Goal: Task Accomplishment & Management: Manage account settings

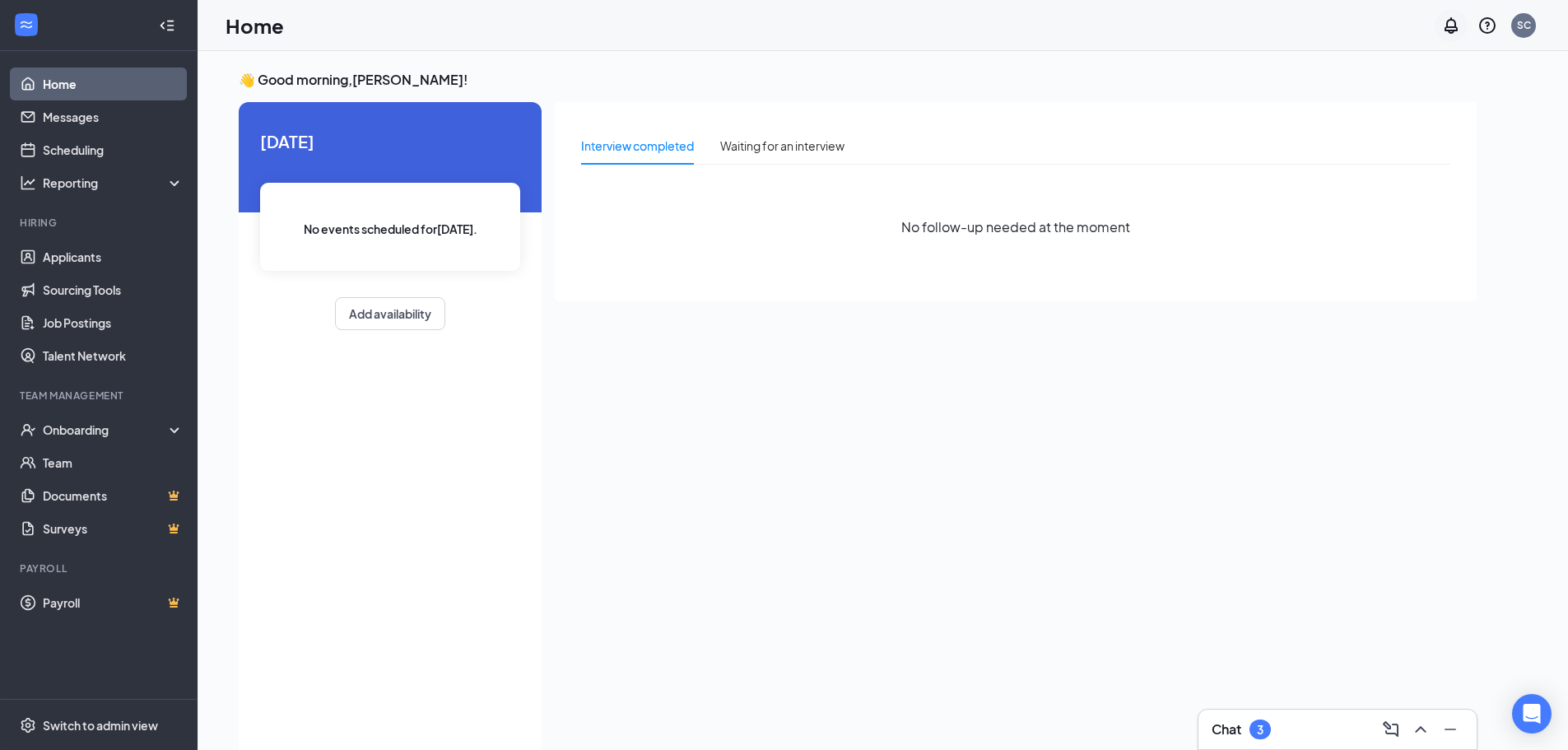
click at [1458, 32] on icon "Notifications" at bounding box center [1451, 26] width 20 height 20
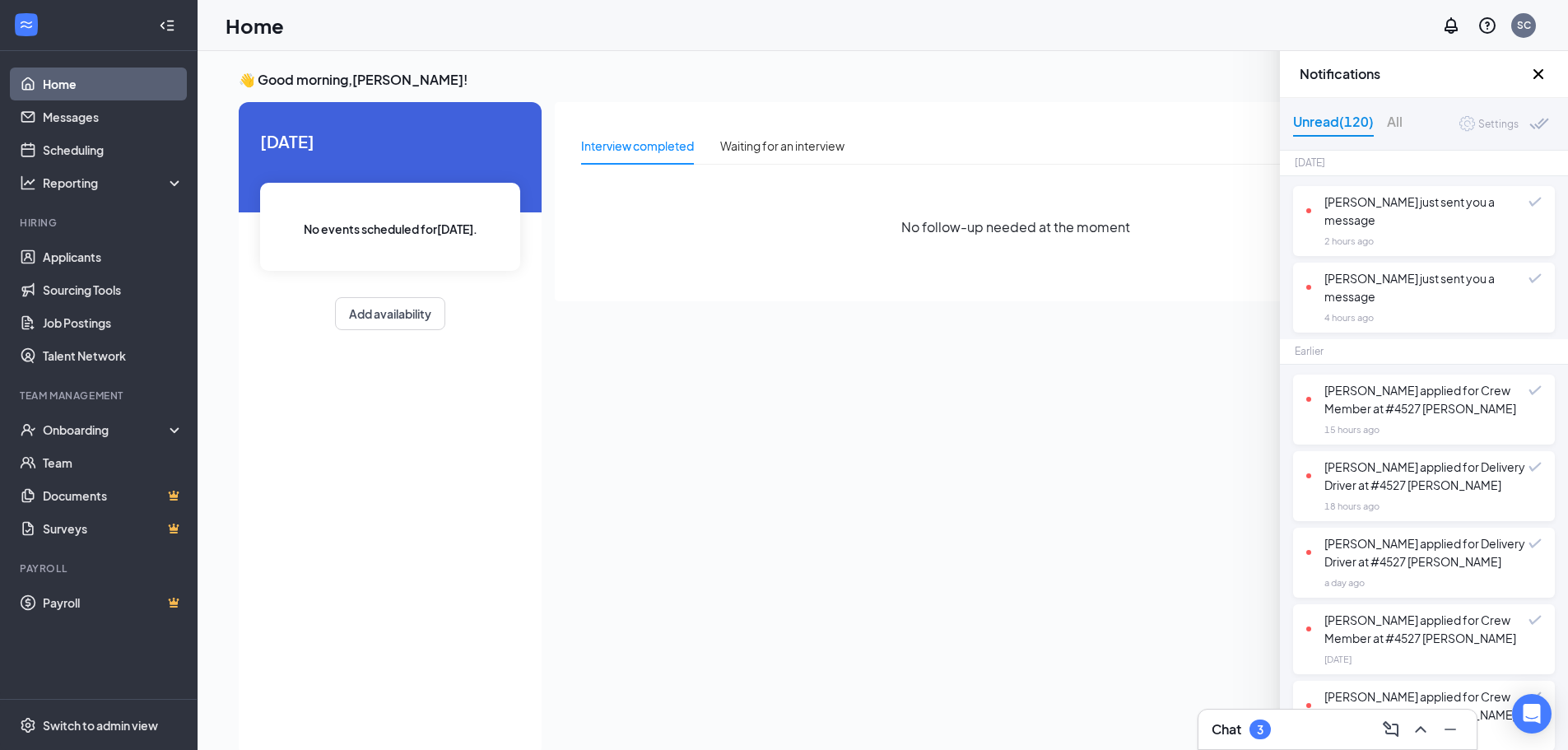
click at [1464, 204] on div "Kentavis Frazier just sent you a message" at bounding box center [1417, 210] width 222 height 37
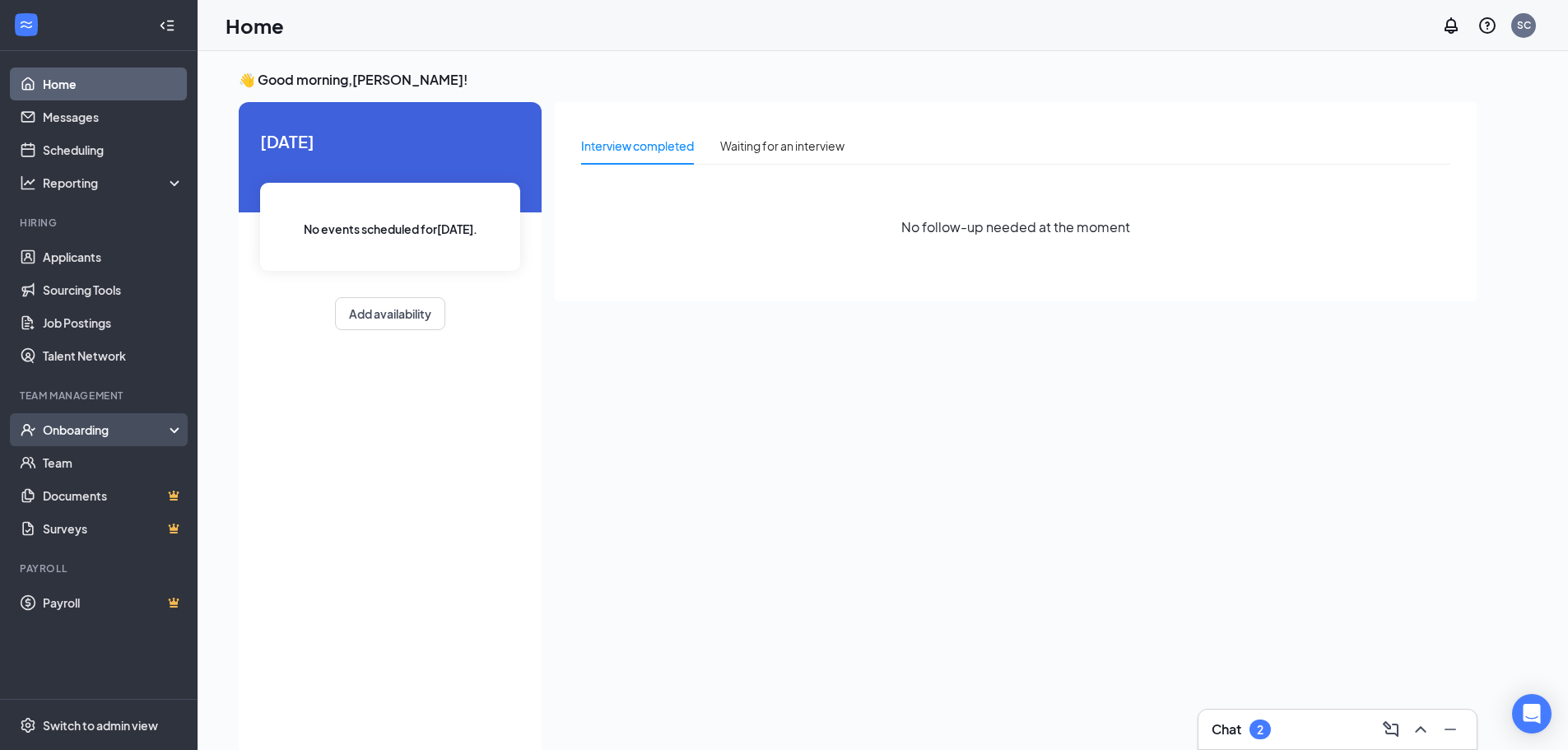
click at [80, 432] on div "Onboarding" at bounding box center [106, 430] width 126 height 17
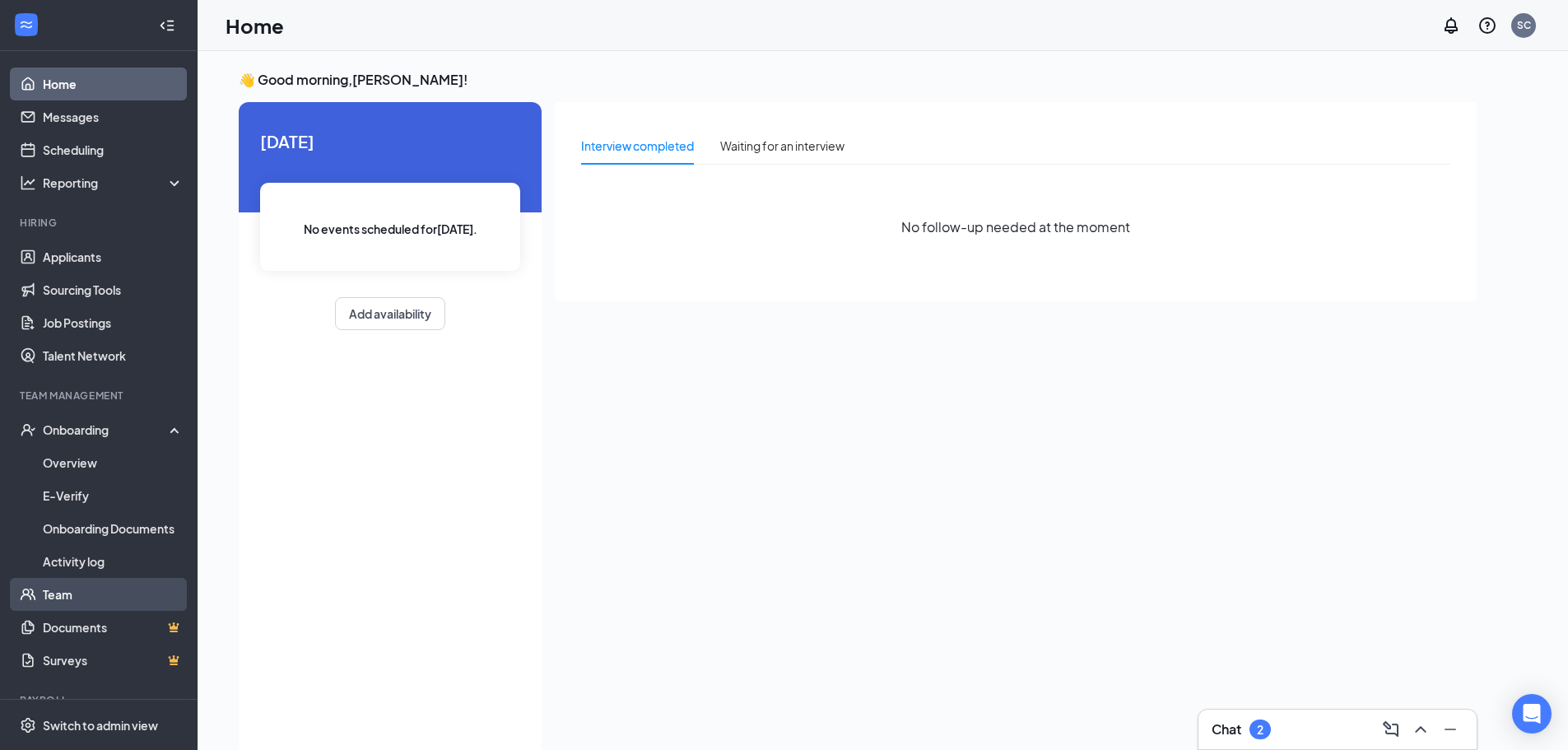
click at [86, 599] on link "Team" at bounding box center [113, 594] width 140 height 33
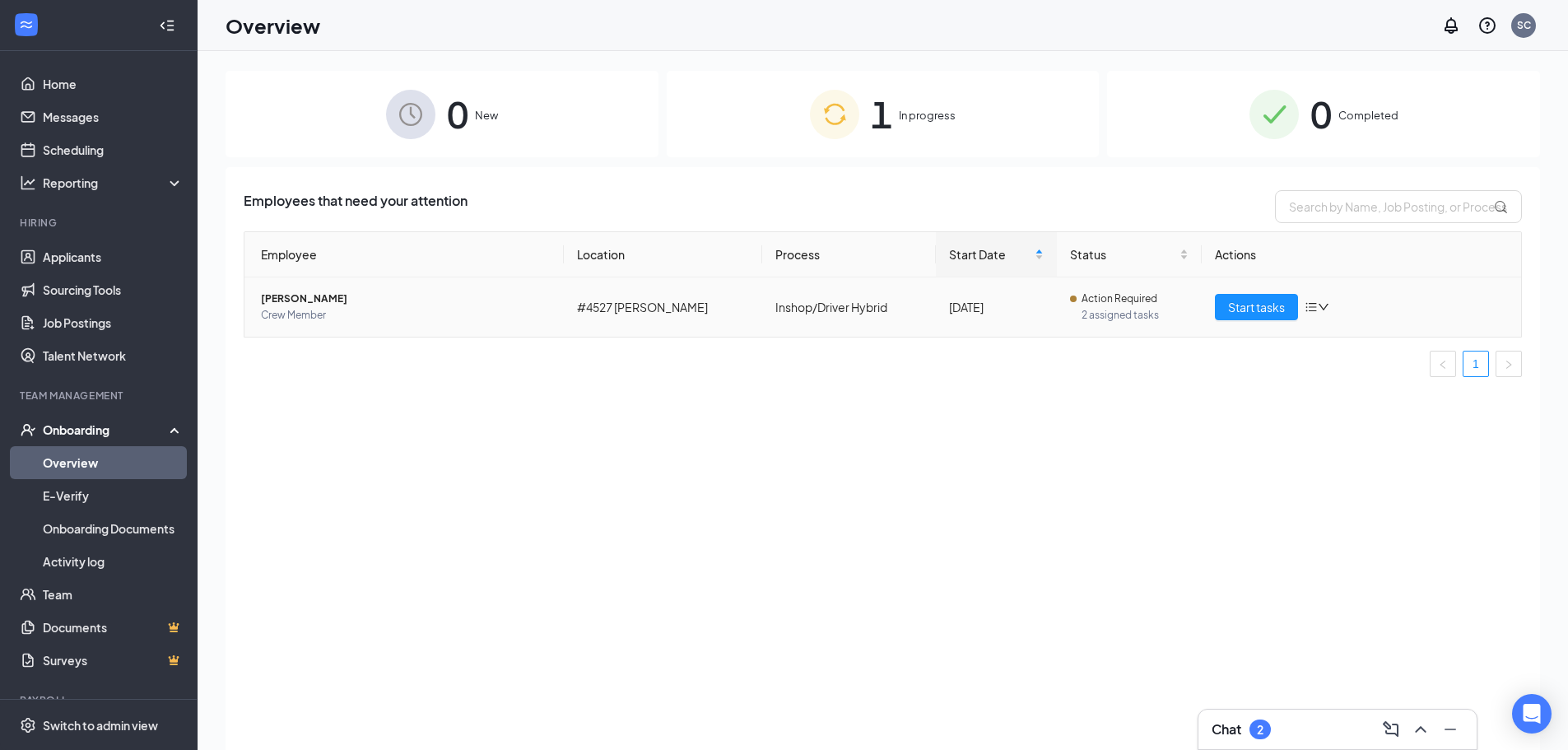
click at [1314, 303] on icon "bars" at bounding box center [1311, 307] width 11 height 9
click at [1260, 308] on span "Start tasks" at bounding box center [1256, 307] width 56 height 18
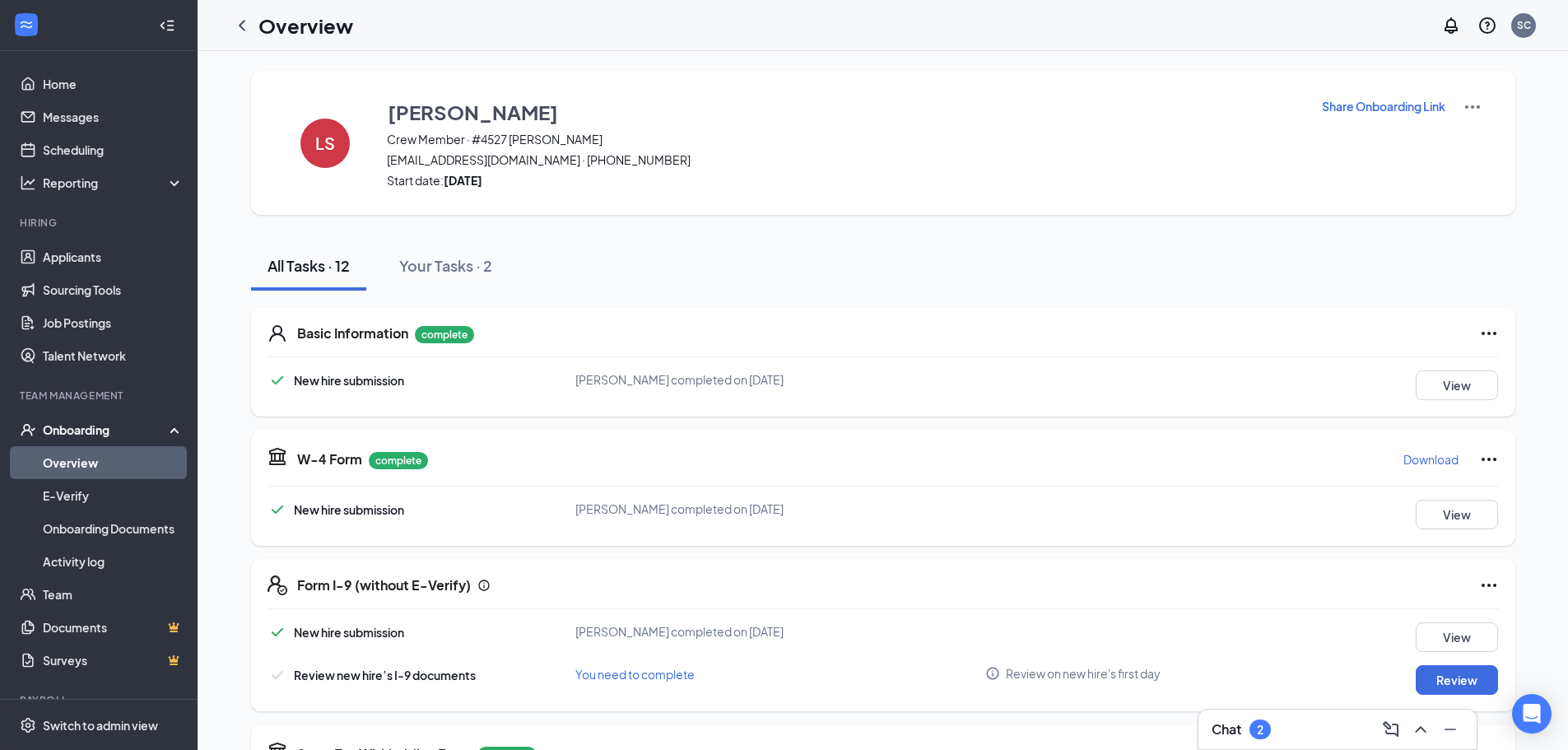
scroll to position [82, 0]
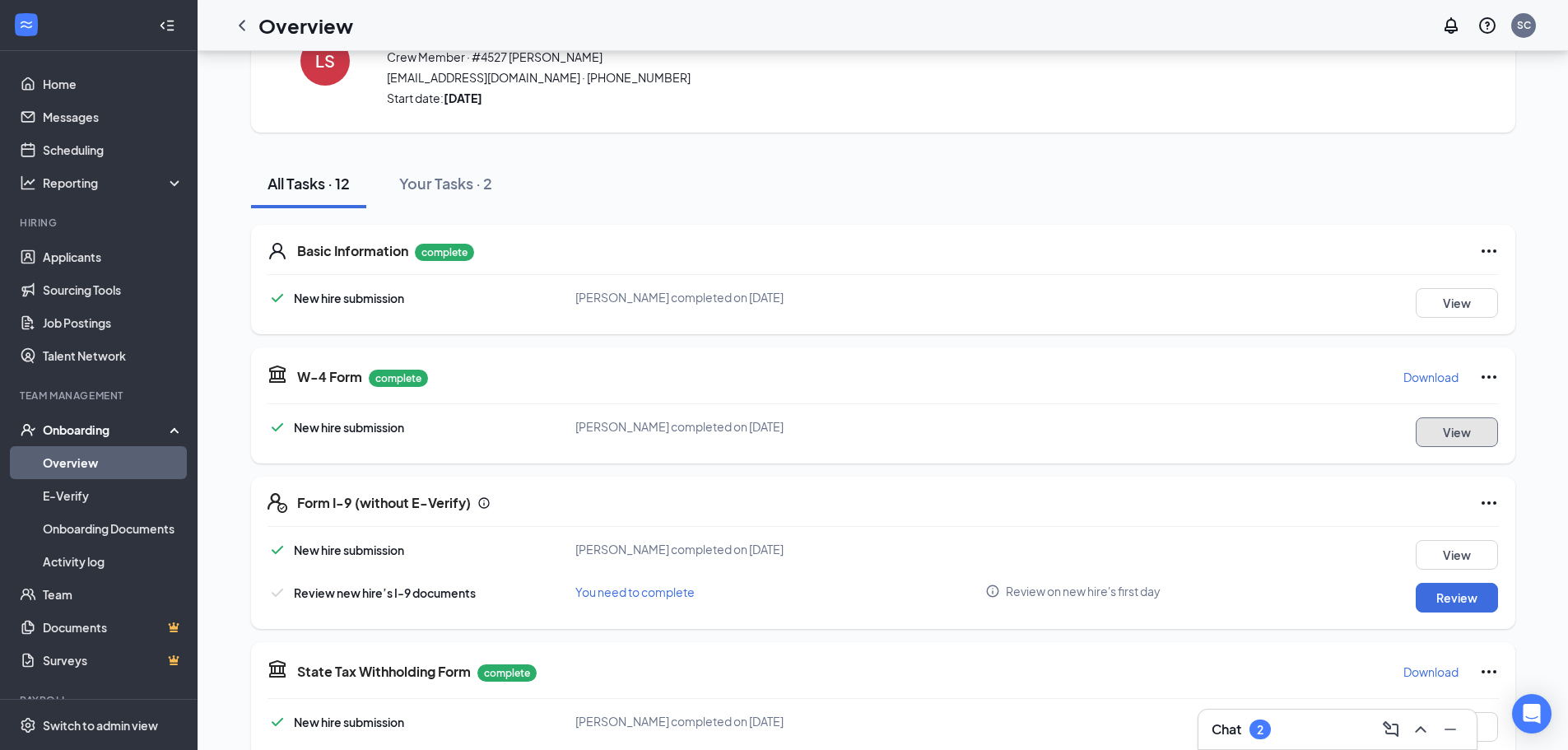
click at [1442, 437] on button "View" at bounding box center [1456, 432] width 82 height 30
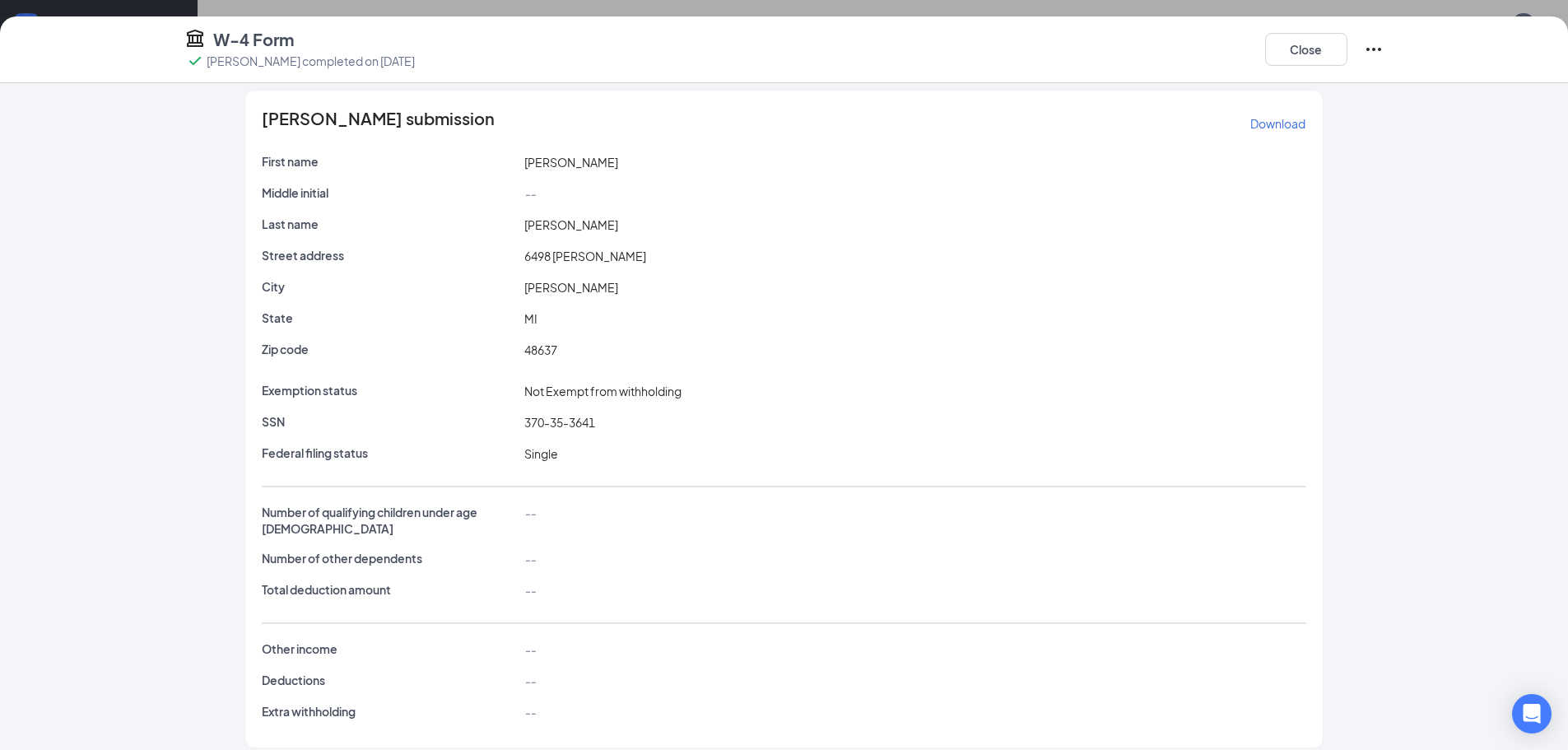
scroll to position [329, 0]
click at [1280, 121] on p "Download" at bounding box center [1278, 124] width 55 height 17
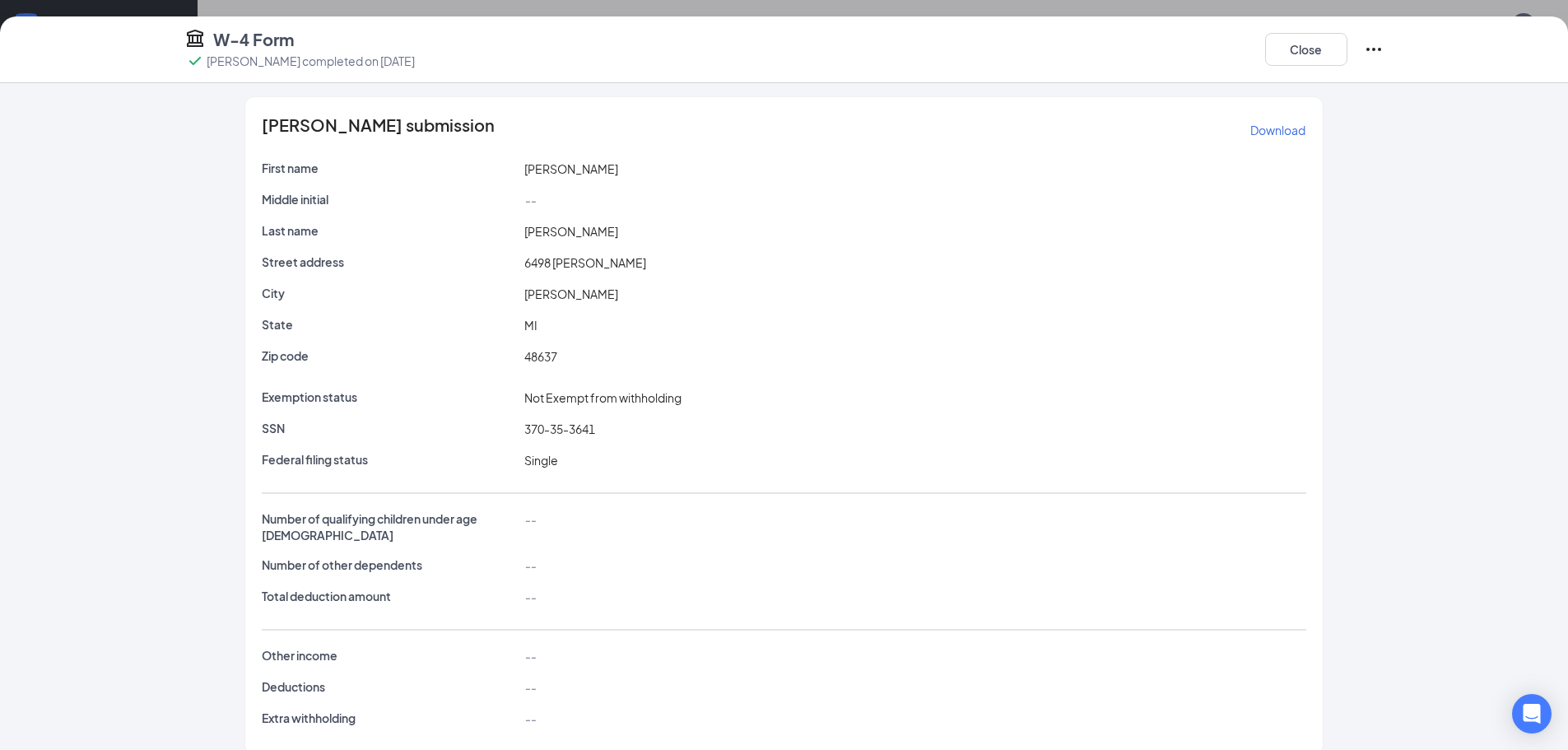
scroll to position [0, 0]
click at [1438, 243] on div "Leland Shearer's submission Download First name Leland Middle initial -- Last n…" at bounding box center [784, 416] width 1568 height 667
click at [1324, 54] on button "Close" at bounding box center [1305, 48] width 82 height 33
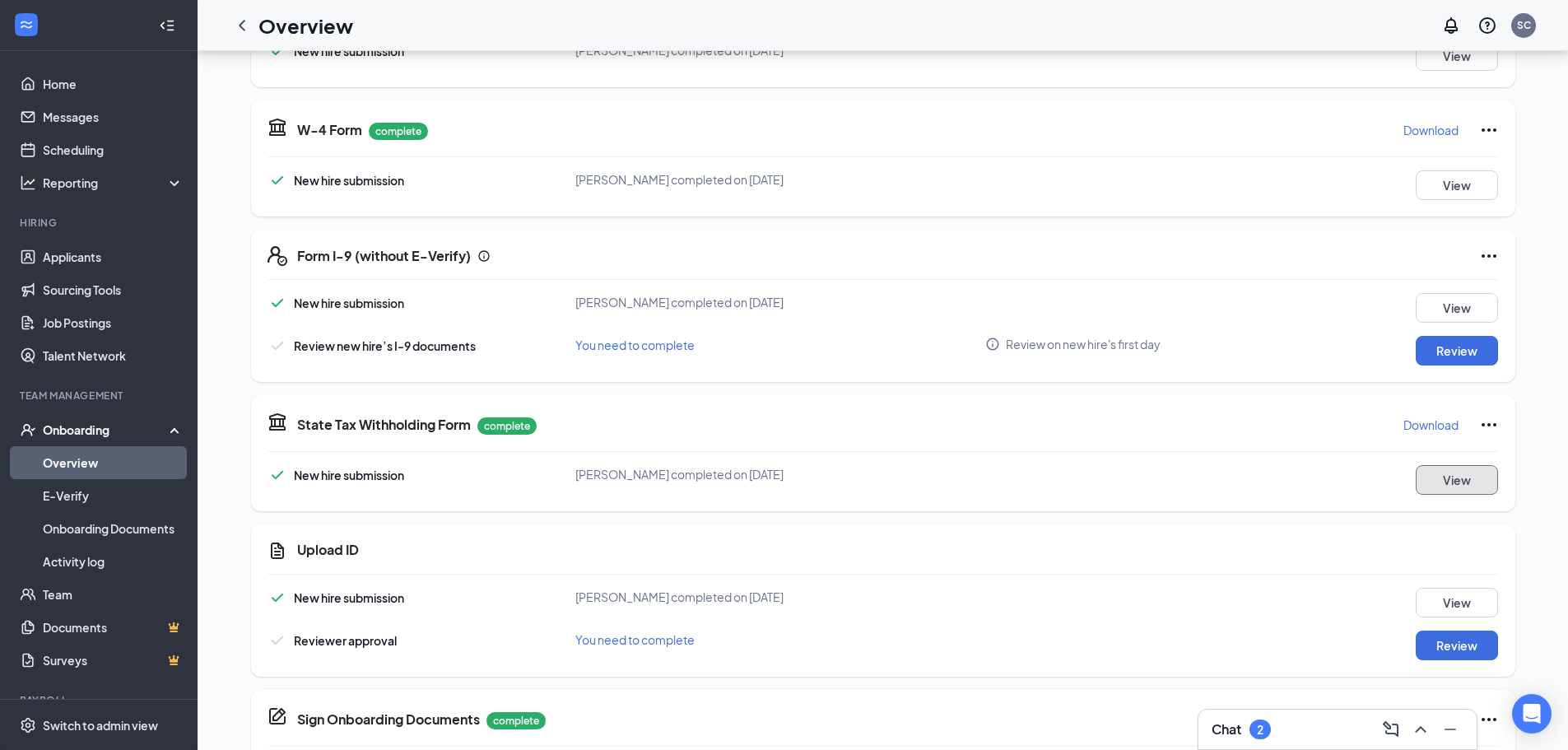
click at [1478, 473] on button "View" at bounding box center [1456, 480] width 82 height 30
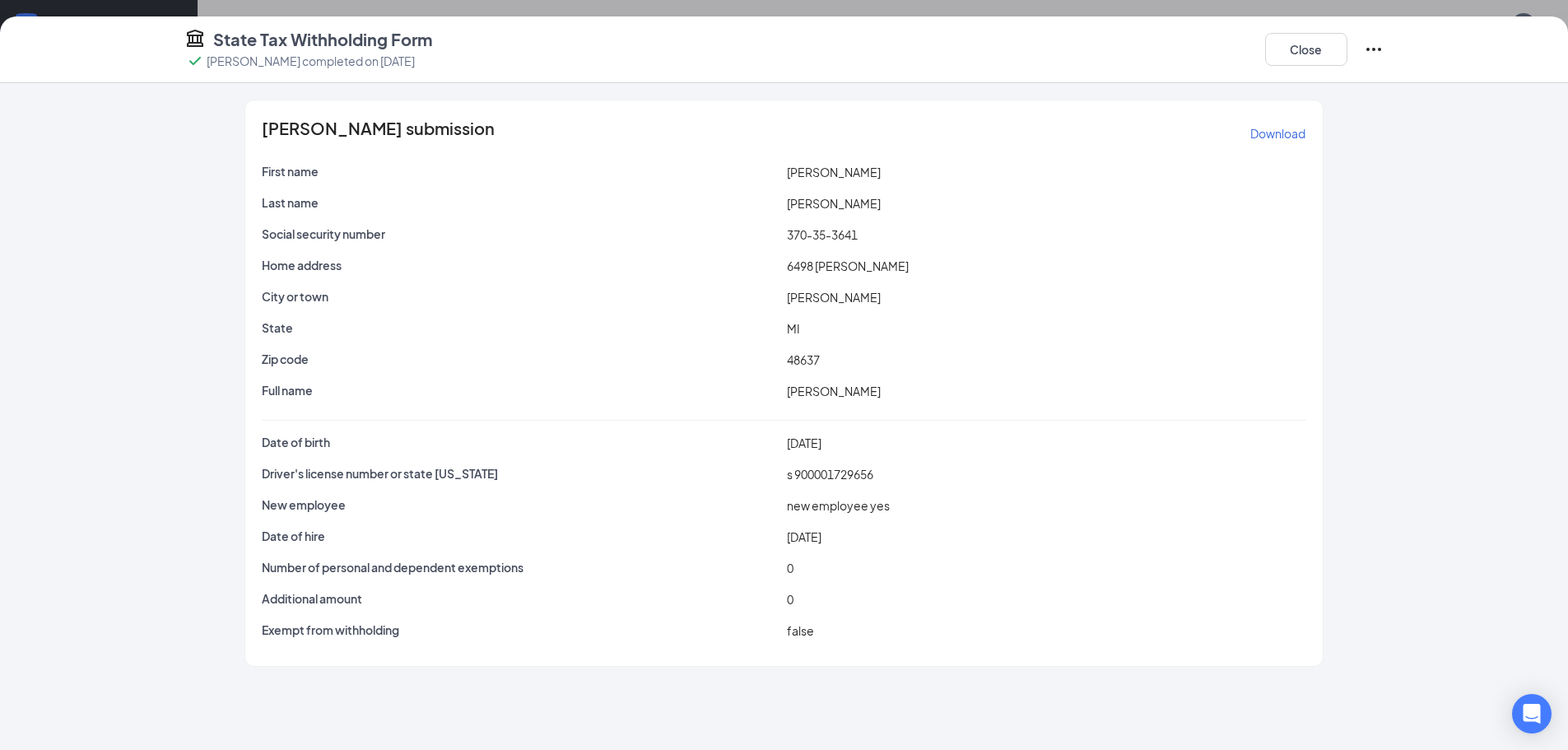
click at [1289, 126] on p "Download" at bounding box center [1278, 133] width 55 height 17
click at [1335, 56] on button "Close" at bounding box center [1305, 48] width 82 height 33
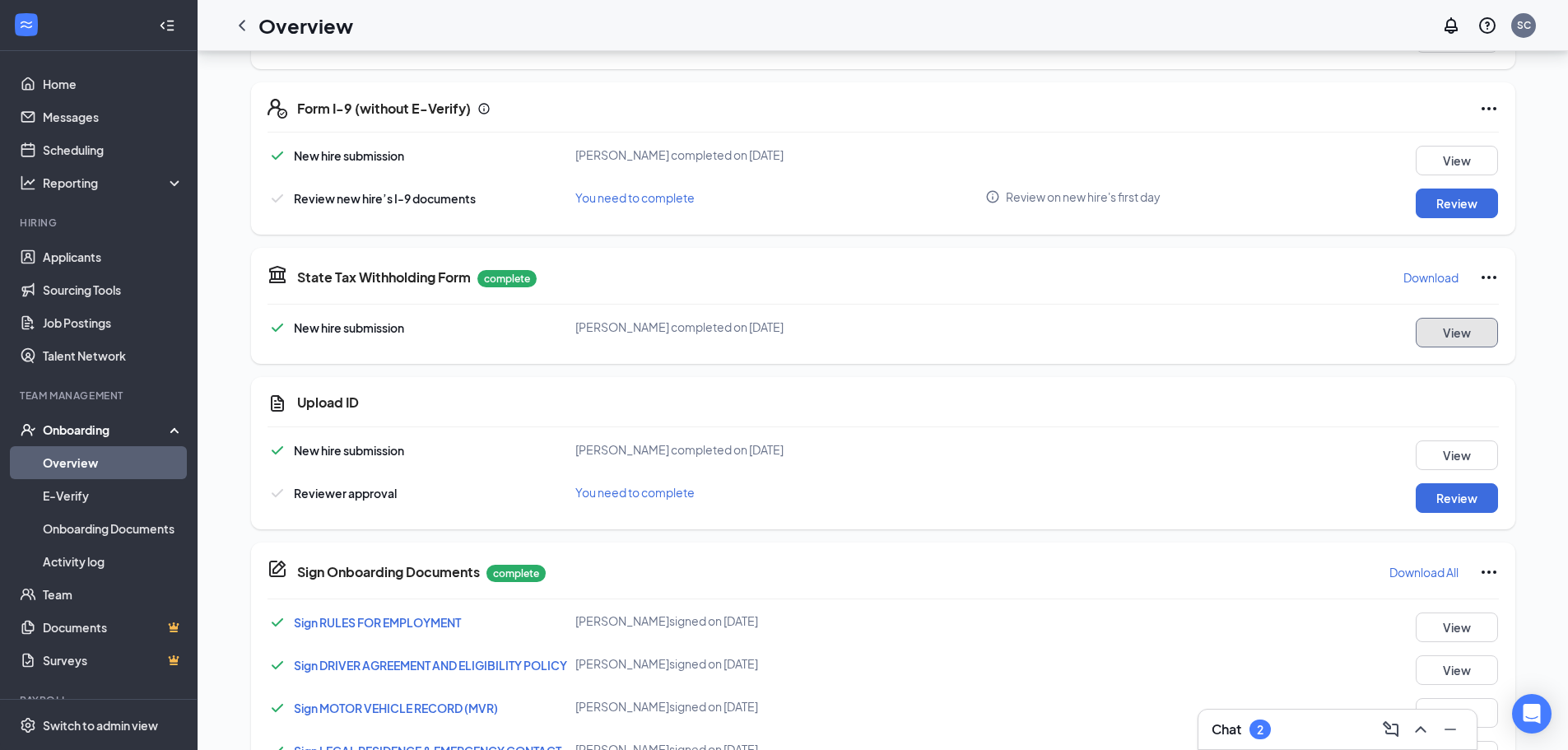
scroll to position [494, 0]
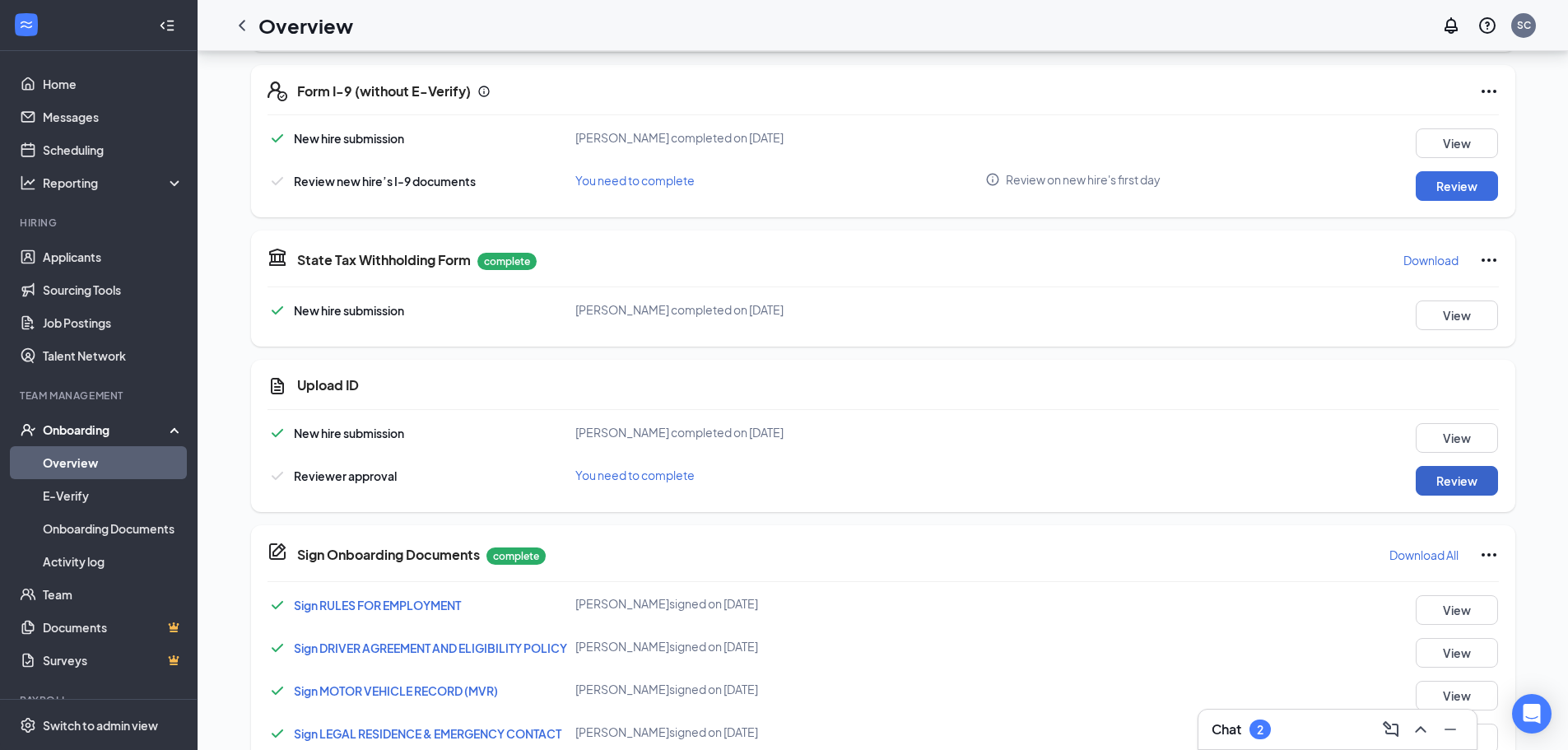
click at [1452, 468] on button "Review" at bounding box center [1456, 480] width 82 height 30
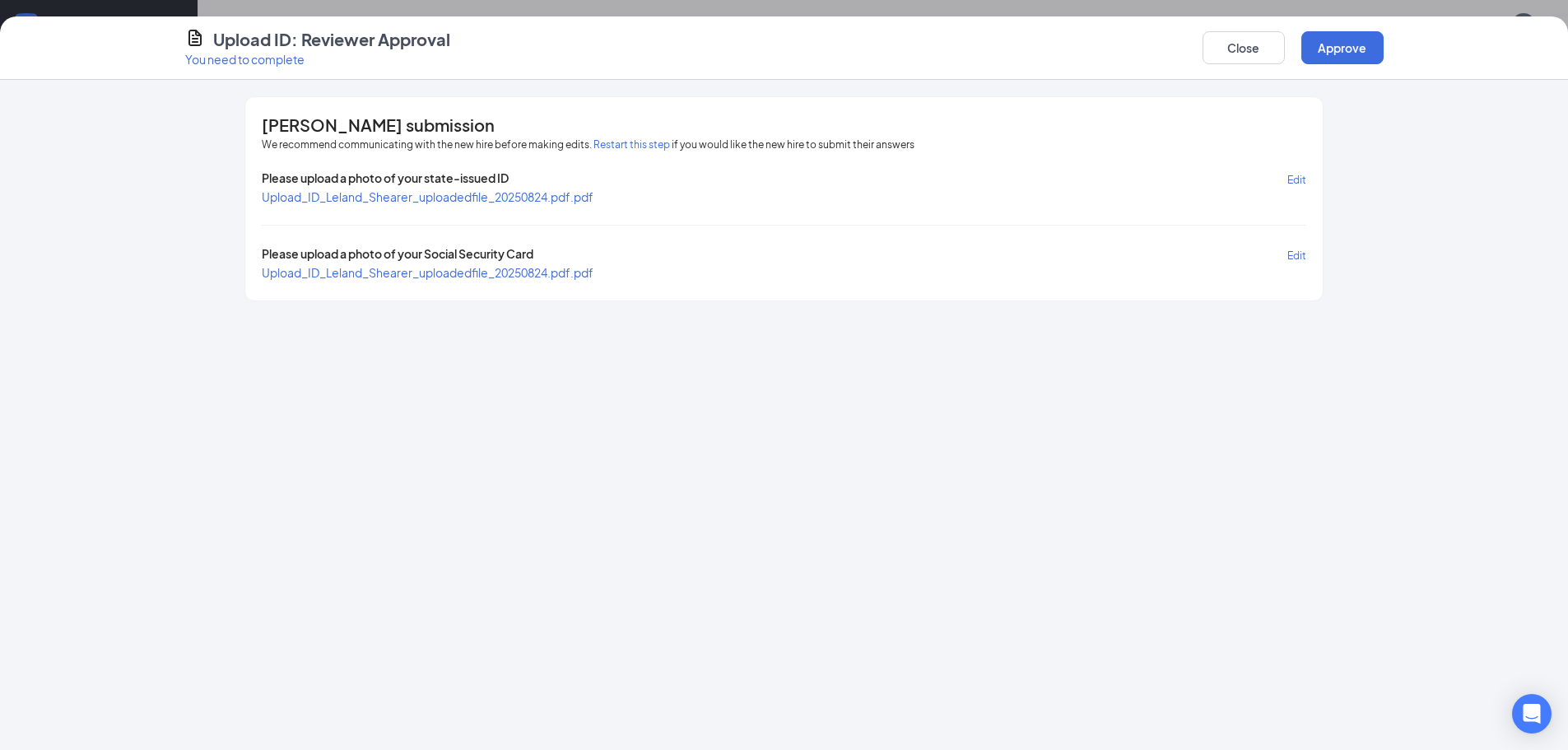
click at [425, 195] on span "Upload_ID_Leland_Shearer_uploadedfile_20250824.pdf.pdf" at bounding box center [428, 197] width 332 height 15
click at [542, 269] on span "Upload_ID_Leland_Shearer_uploadedfile_20250824.pdf.pdf" at bounding box center [428, 272] width 332 height 15
drag, startPoint x: 1343, startPoint y: 51, endPoint x: 1325, endPoint y: 72, distance: 27.7
click at [1343, 50] on button "Approve" at bounding box center [1342, 47] width 82 height 33
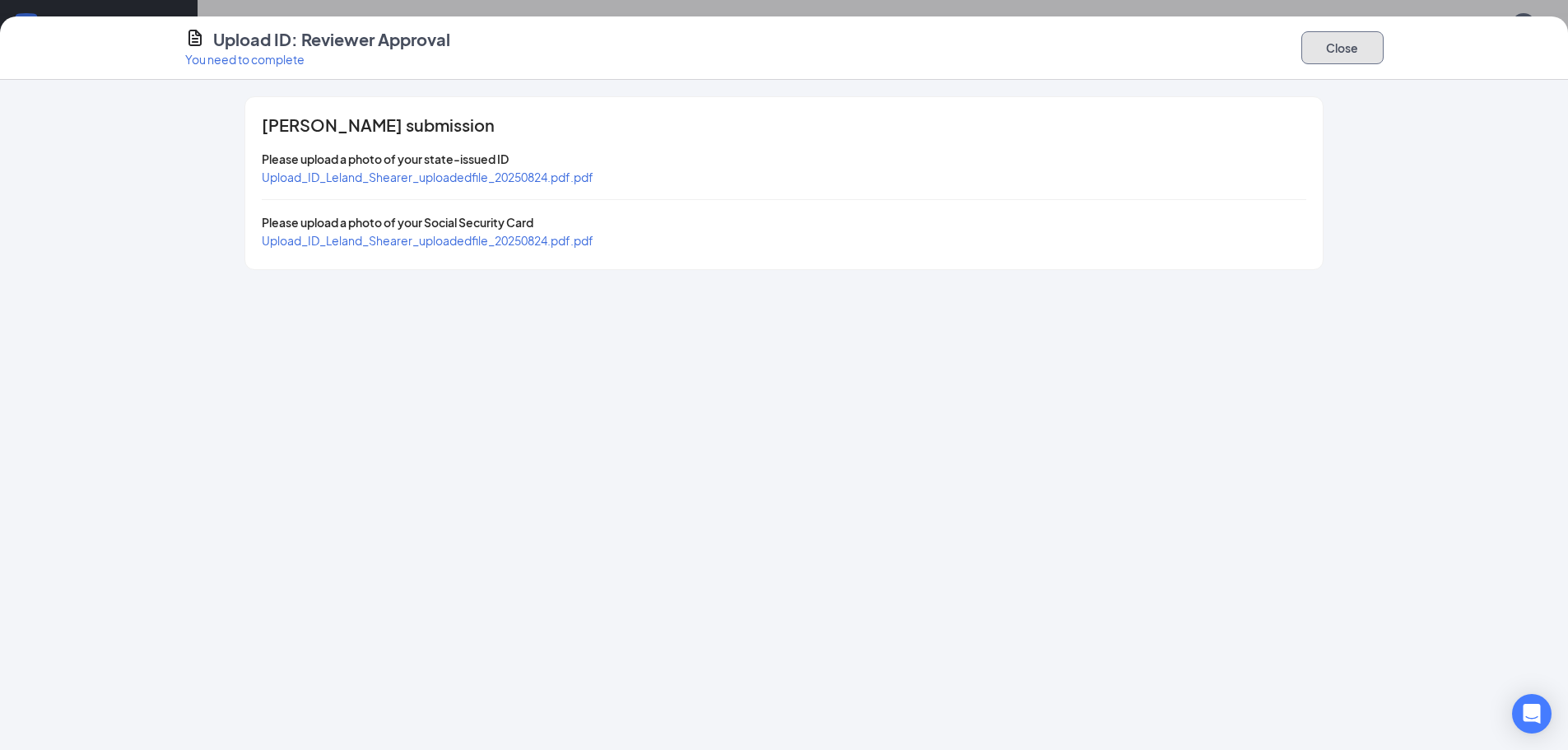
click at [1362, 56] on button "Close" at bounding box center [1342, 47] width 82 height 33
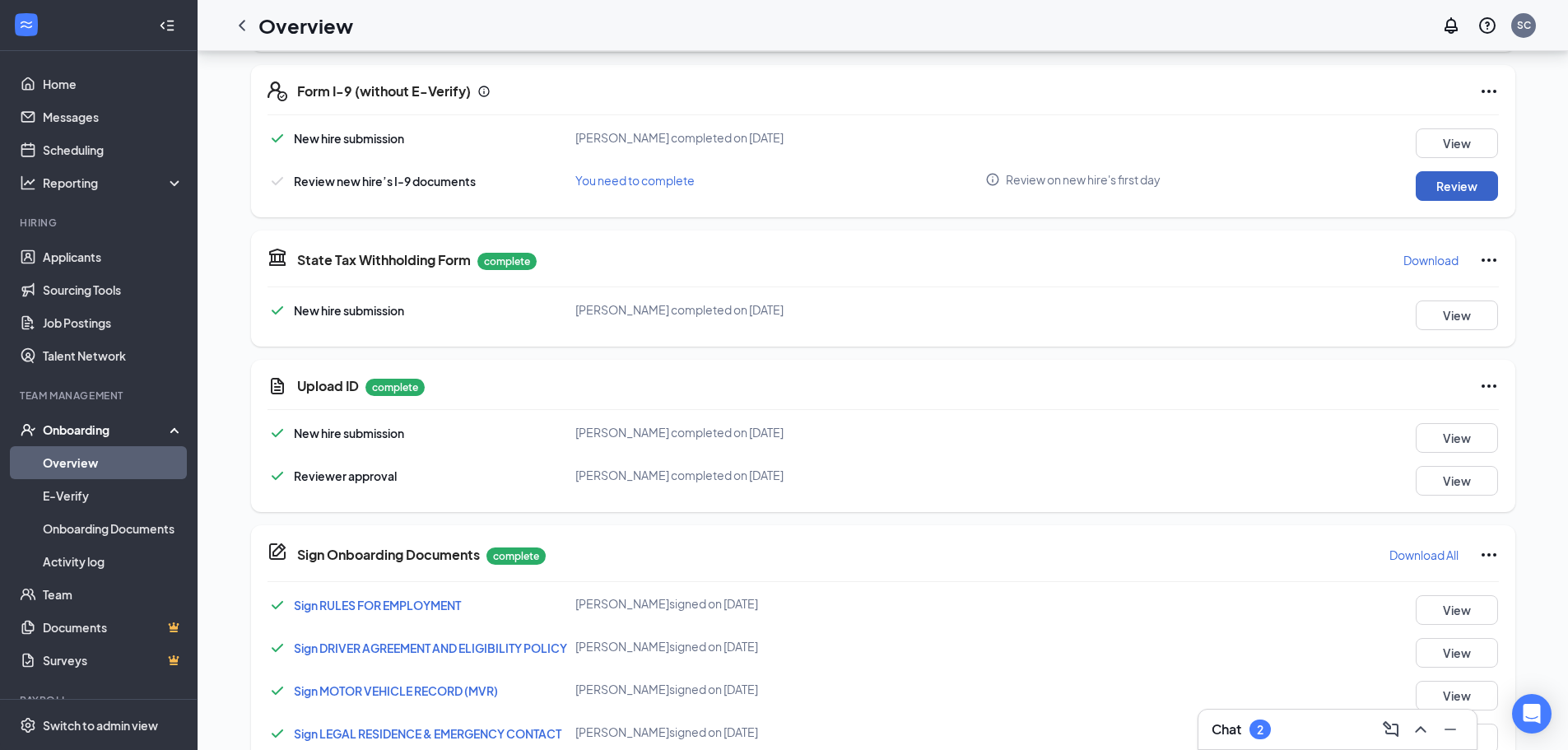
click at [1461, 180] on button "Review" at bounding box center [1456, 186] width 82 height 30
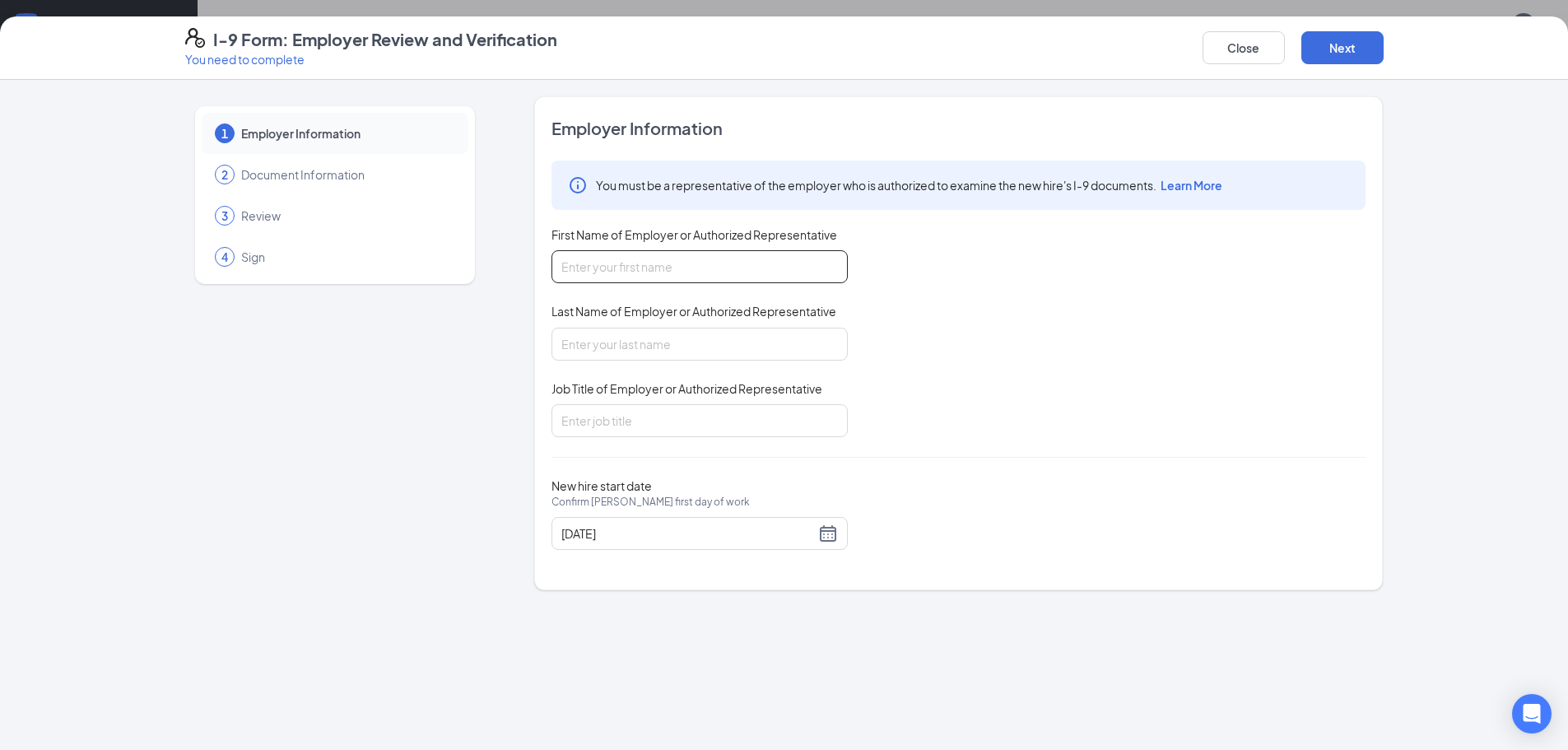
click at [648, 268] on input "First Name of Employer or Authorized Representative" at bounding box center [700, 266] width 296 height 33
click at [659, 354] on input "Last Name of Employer or Authorized Representative" at bounding box center [700, 344] width 296 height 33
click at [662, 417] on input "Job Title of Employer or Authorized Representative" at bounding box center [700, 420] width 296 height 33
click at [1267, 50] on button "Close" at bounding box center [1243, 47] width 82 height 33
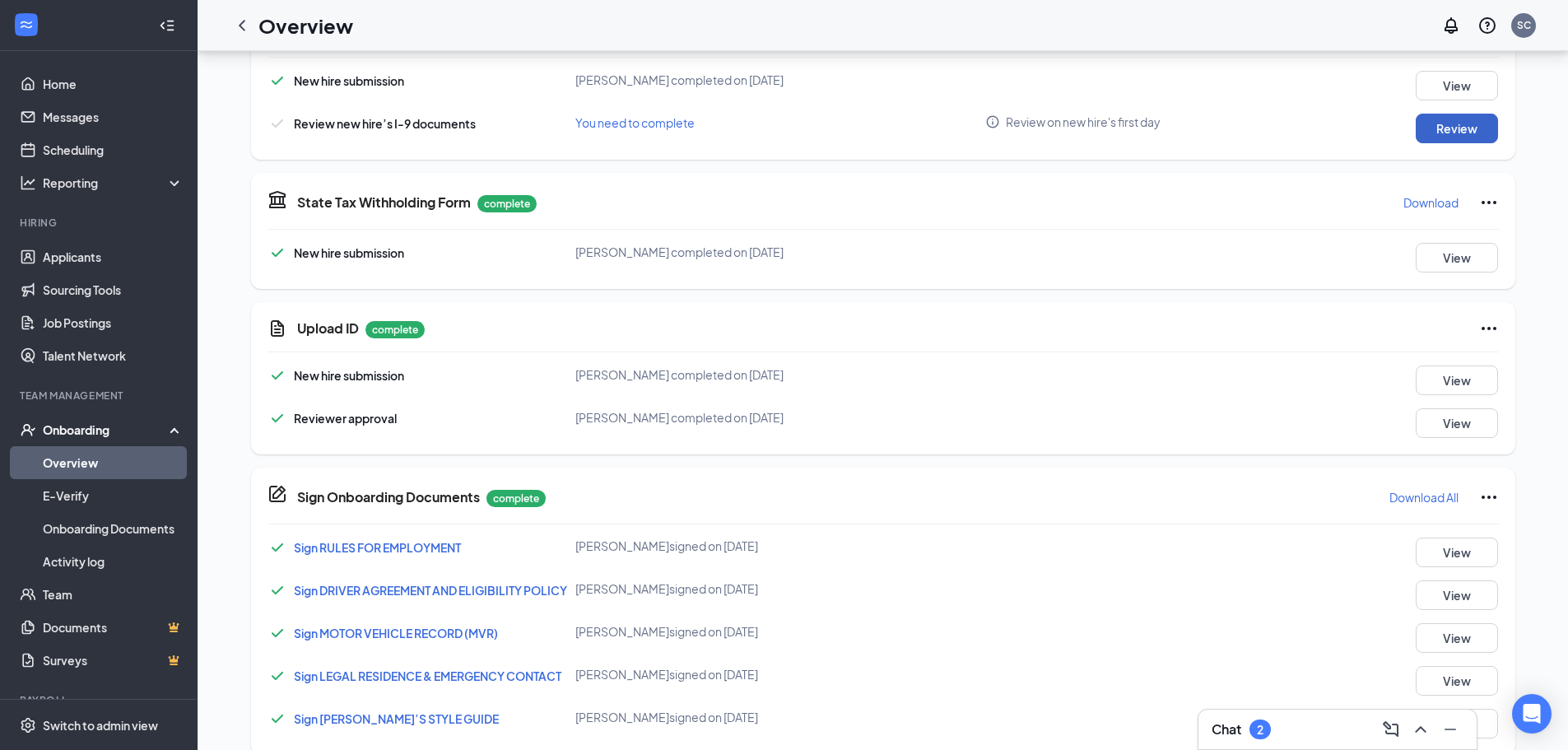
scroll to position [576, 0]
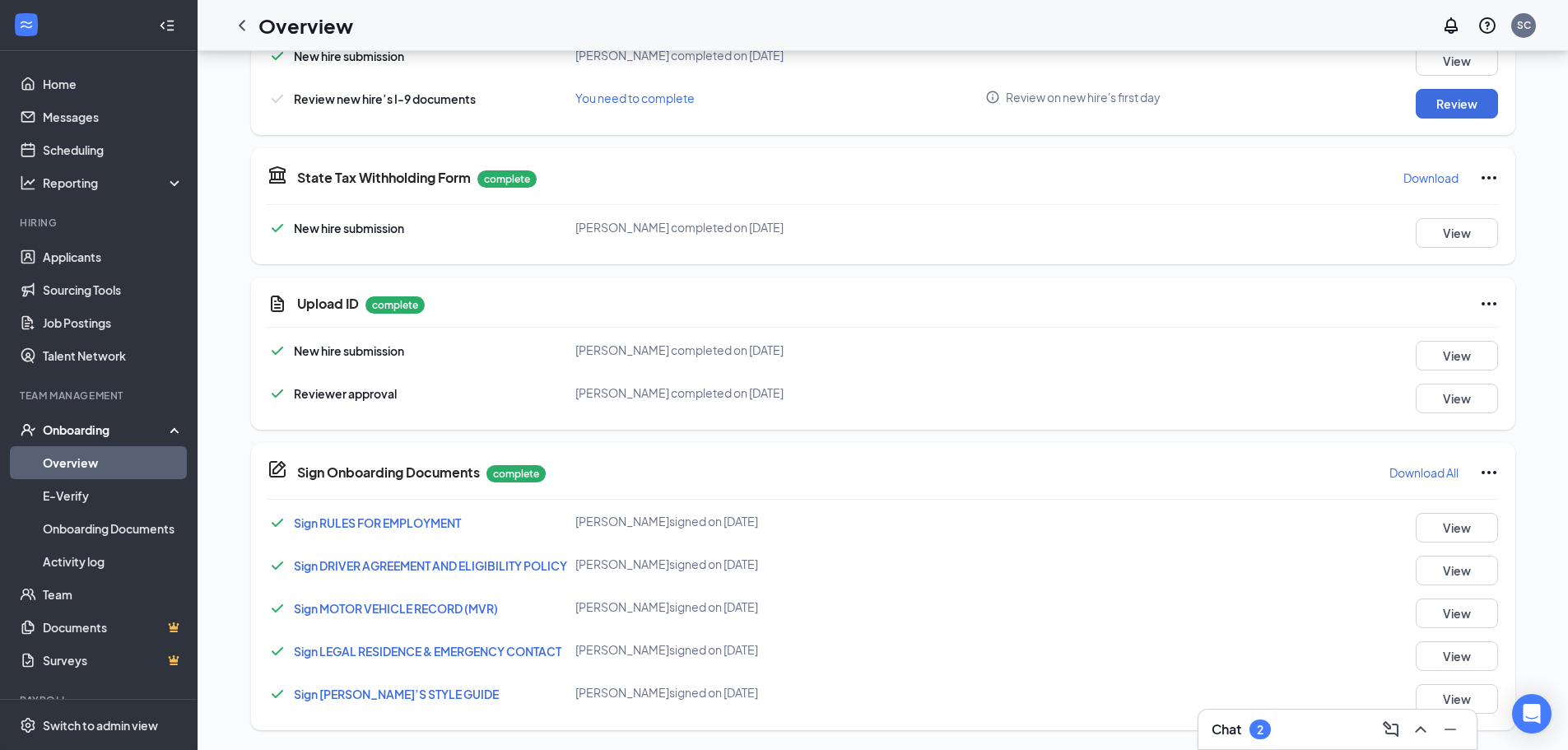
click at [392, 526] on span "Sign RULES FOR EMPLOYMENT" at bounding box center [376, 522] width 167 height 15
click at [544, 650] on span "Sign LEGAL RESIDENCE & EMERGENCY CONTACT" at bounding box center [427, 650] width 268 height 15
